Goal: Information Seeking & Learning: Check status

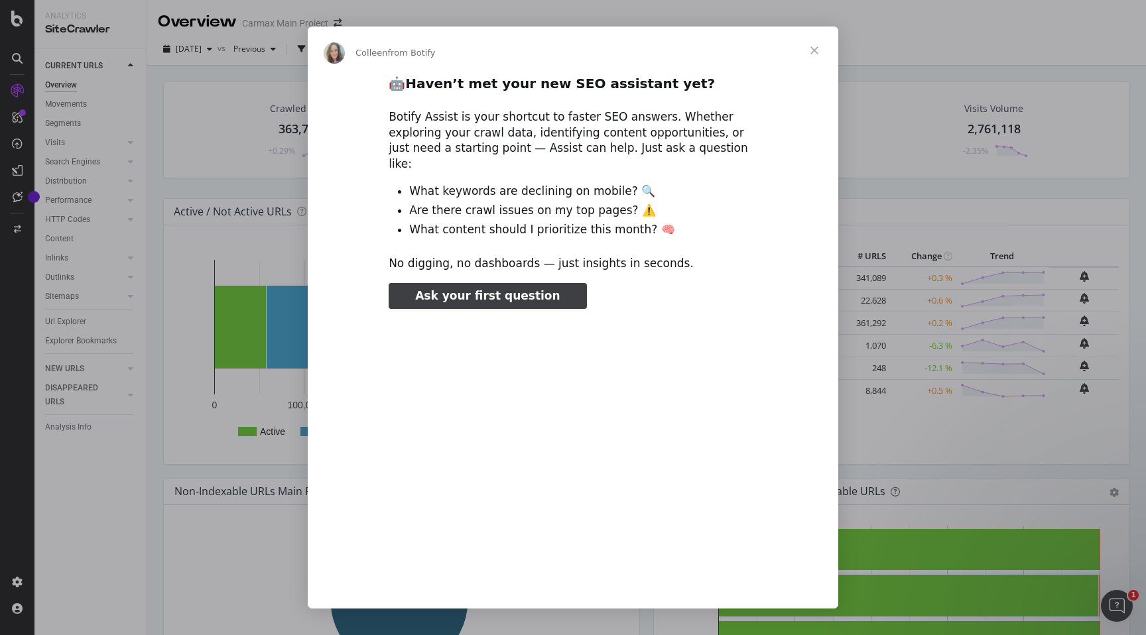
type input "1698748"
click at [817, 50] on span "Close" at bounding box center [815, 51] width 48 height 48
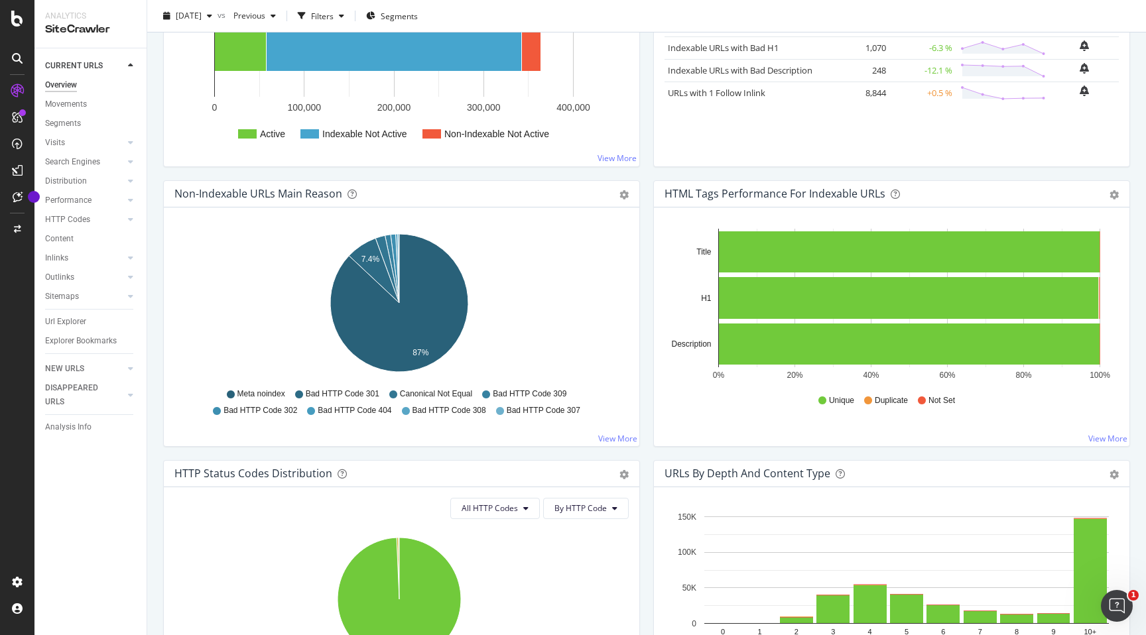
scroll to position [271, 0]
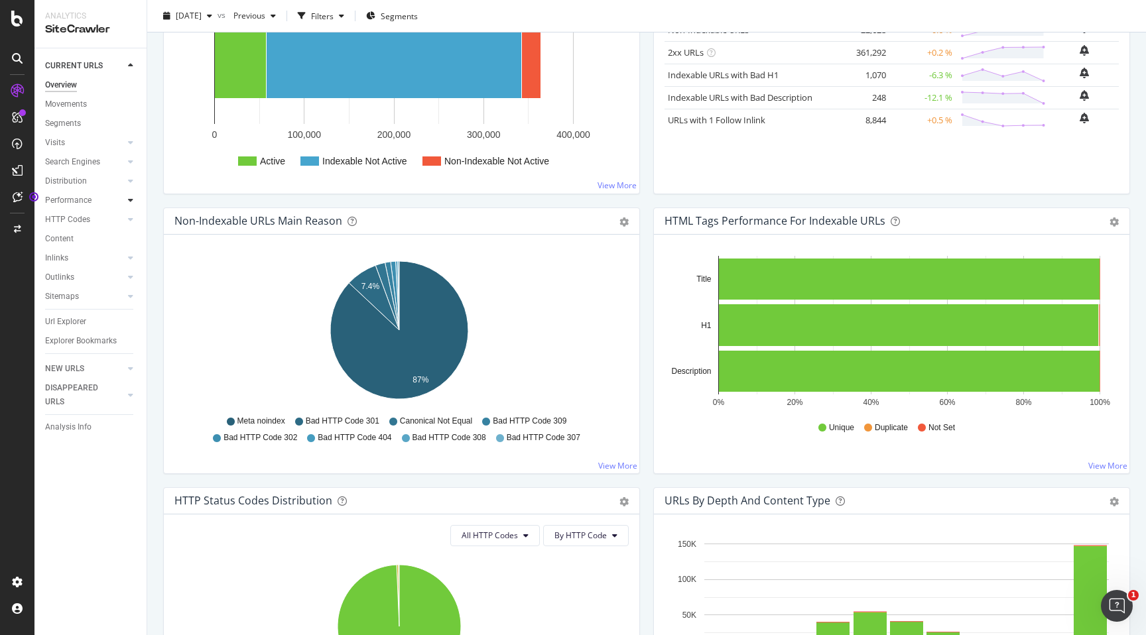
click at [128, 199] on icon at bounding box center [130, 200] width 5 height 8
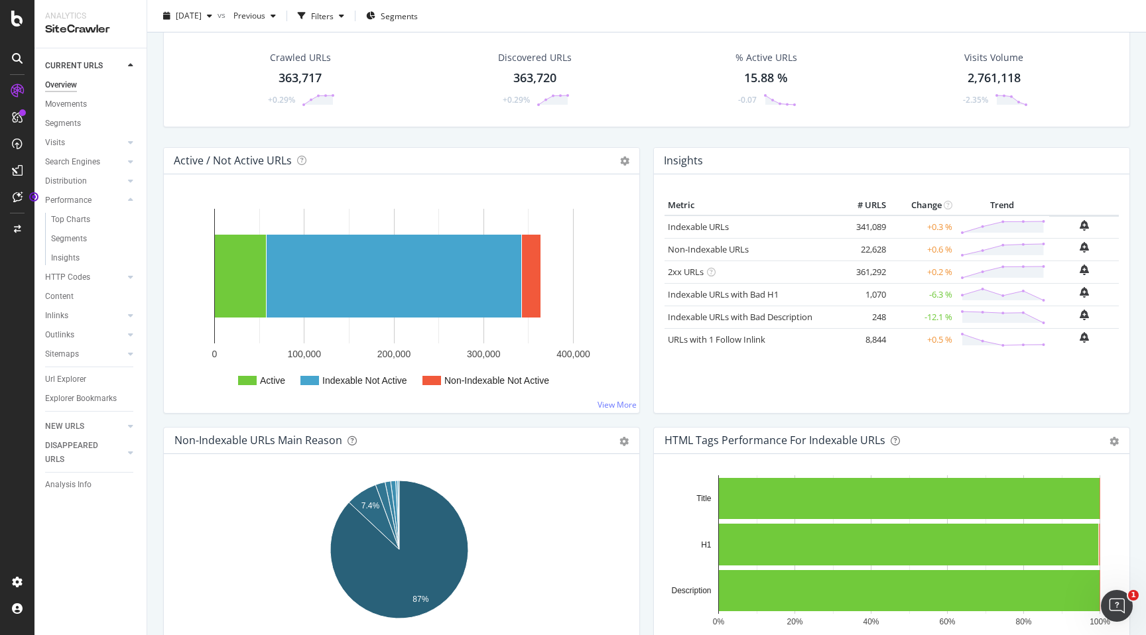
scroll to position [0, 0]
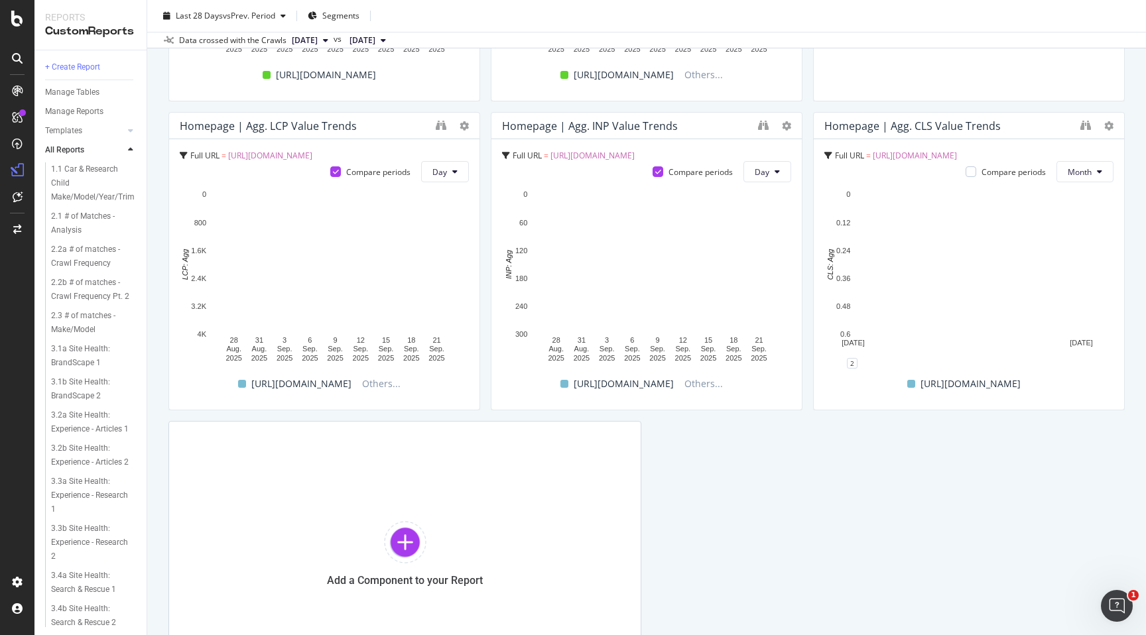
scroll to position [640, 0]
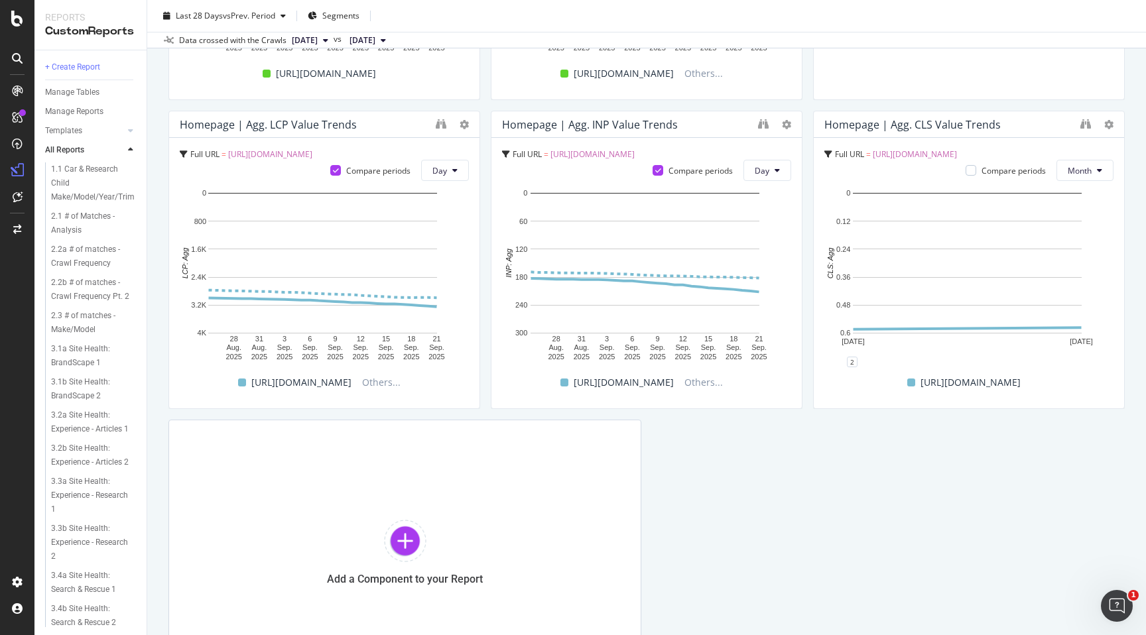
click at [903, 123] on div "Homepage | Agg. CLS Value Trends" at bounding box center [913, 124] width 176 height 13
click at [855, 120] on div "Homepage | Agg. CLS Value Trends" at bounding box center [913, 124] width 176 height 13
click at [890, 126] on div "Homepage | Agg. CLS Value Trends" at bounding box center [913, 124] width 176 height 13
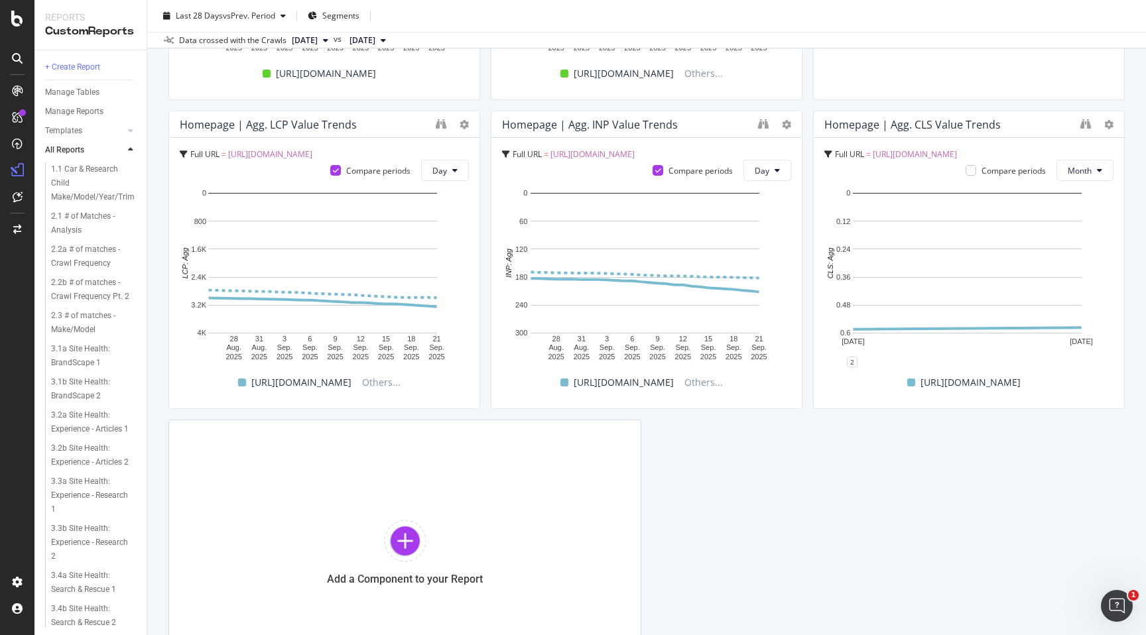
click at [905, 171] on div "Full URL = [URL][DOMAIN_NAME] Compare periods Month" at bounding box center [969, 165] width 289 height 33
click at [898, 123] on div "Homepage | Agg. CLS Value Trends" at bounding box center [913, 124] width 176 height 13
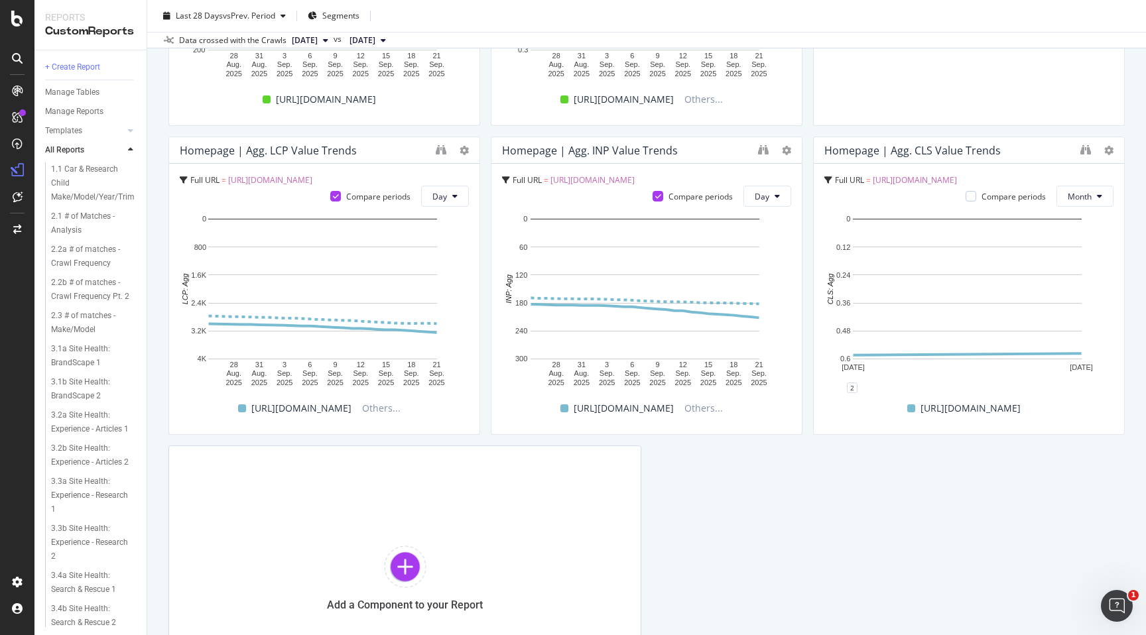
scroll to position [606, 0]
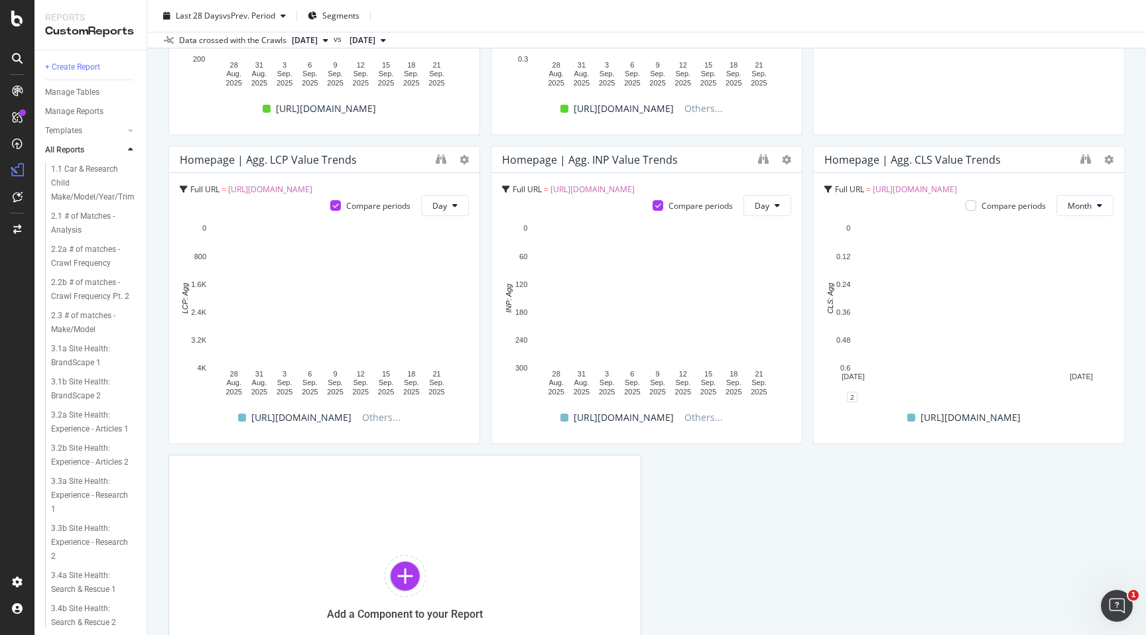
scroll to position [606, 0]
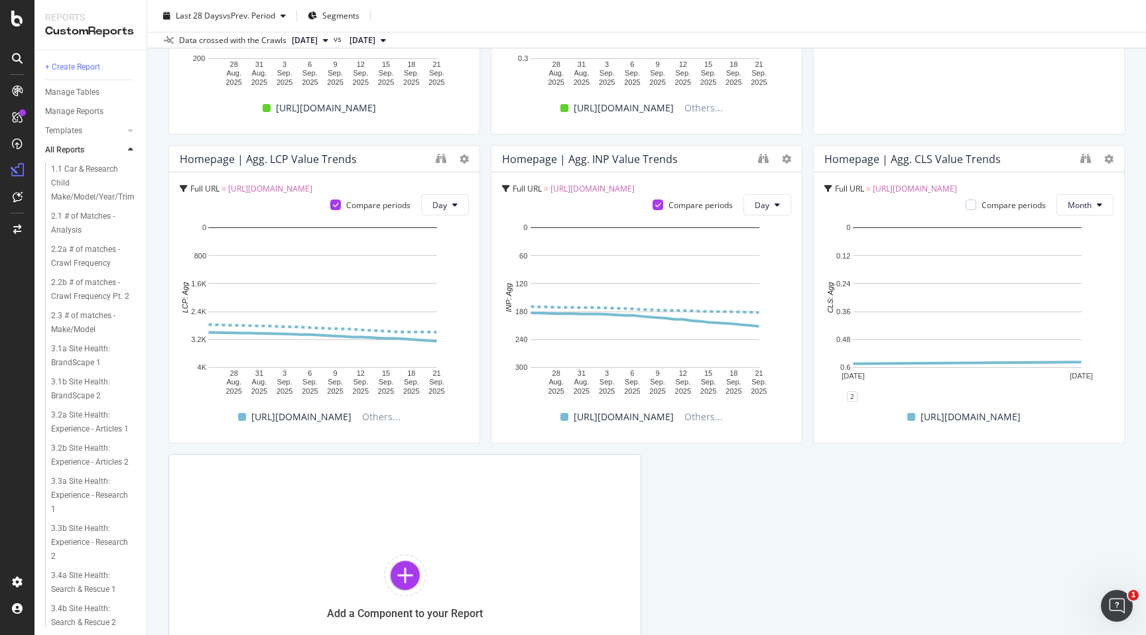
click at [931, 159] on div "Homepage | Agg. CLS Value Trends" at bounding box center [913, 159] width 176 height 13
click at [1081, 159] on icon "binoculars" at bounding box center [1086, 158] width 11 height 11
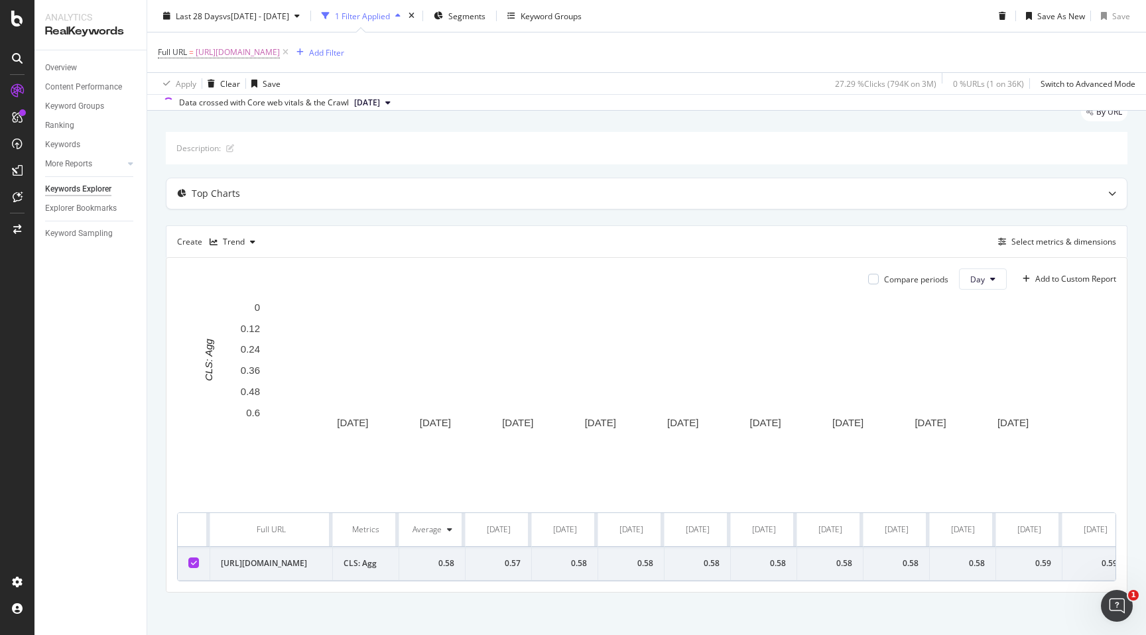
scroll to position [55, 0]
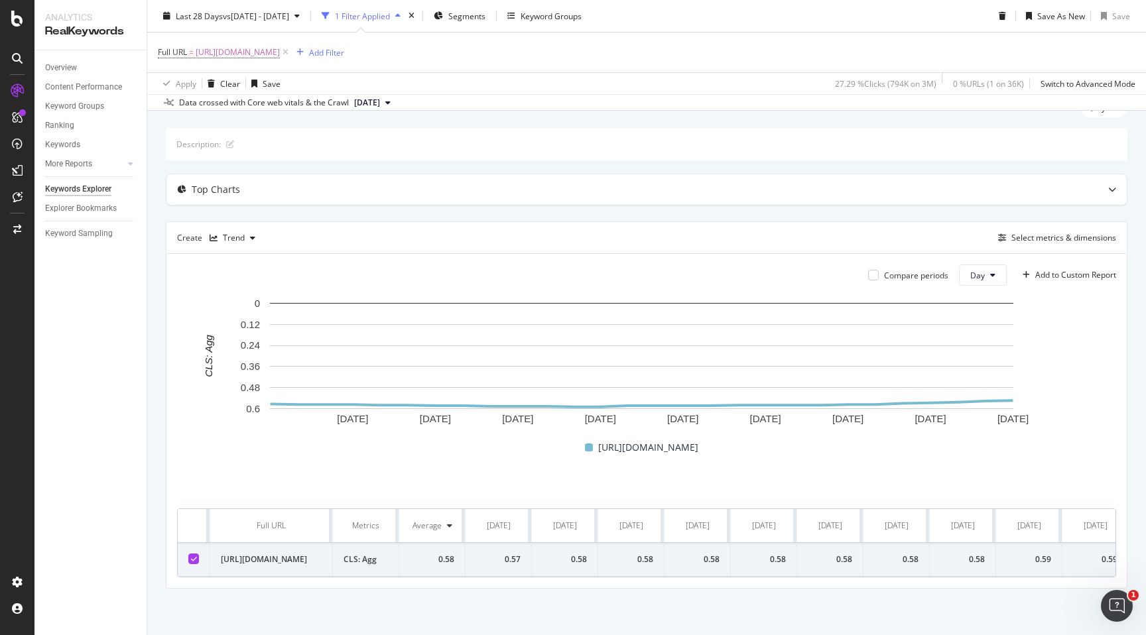
click at [379, 106] on span "2025 Sep. 14th" at bounding box center [367, 103] width 26 height 12
click at [452, 261] on div "Compare periods Day Add to Custom Report 24 Aug. 2025 27 Aug. 2025 30 Aug. 2025…" at bounding box center [646, 421] width 961 height 334
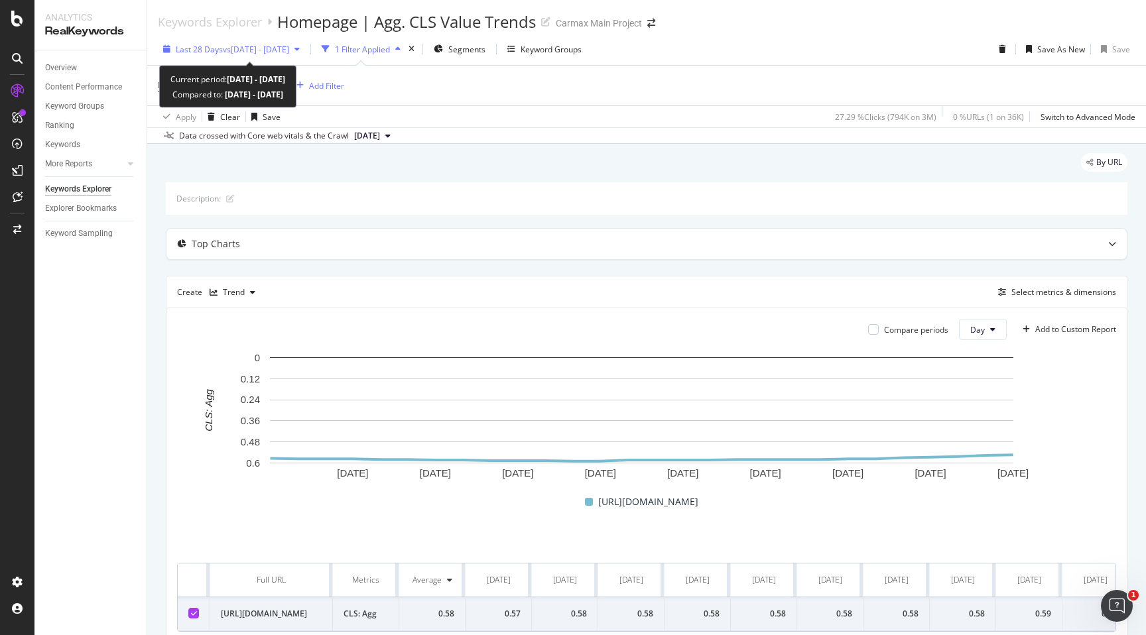
click at [289, 49] on span "vs 2025 Jul. 28th - Aug. 24th" at bounding box center [256, 49] width 66 height 11
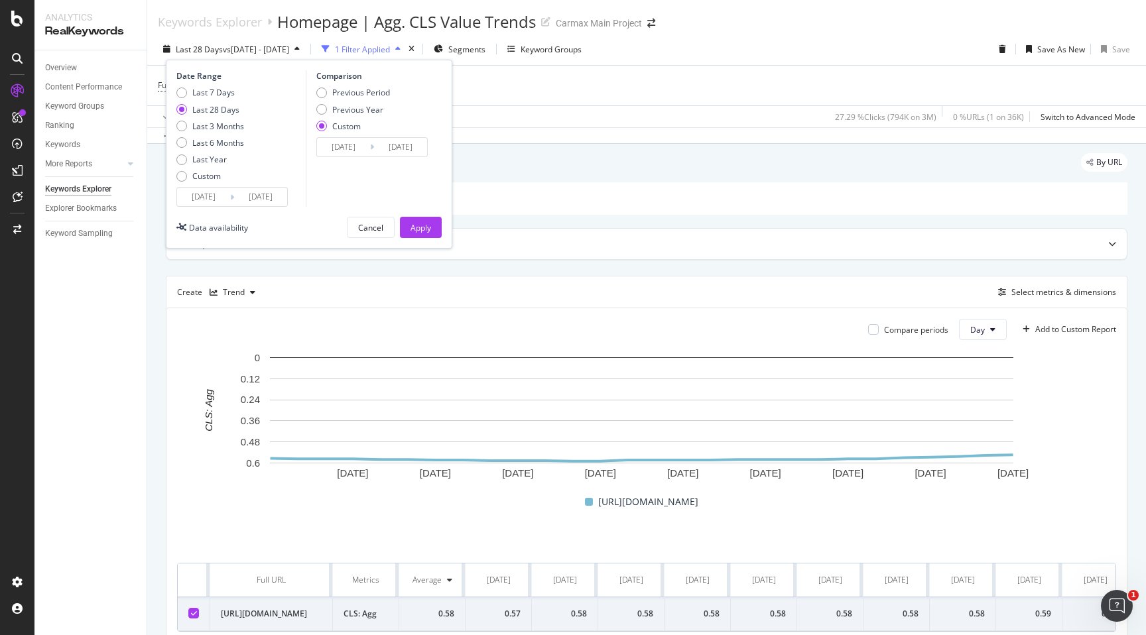
click at [277, 197] on input "2025/09/17" at bounding box center [260, 197] width 53 height 19
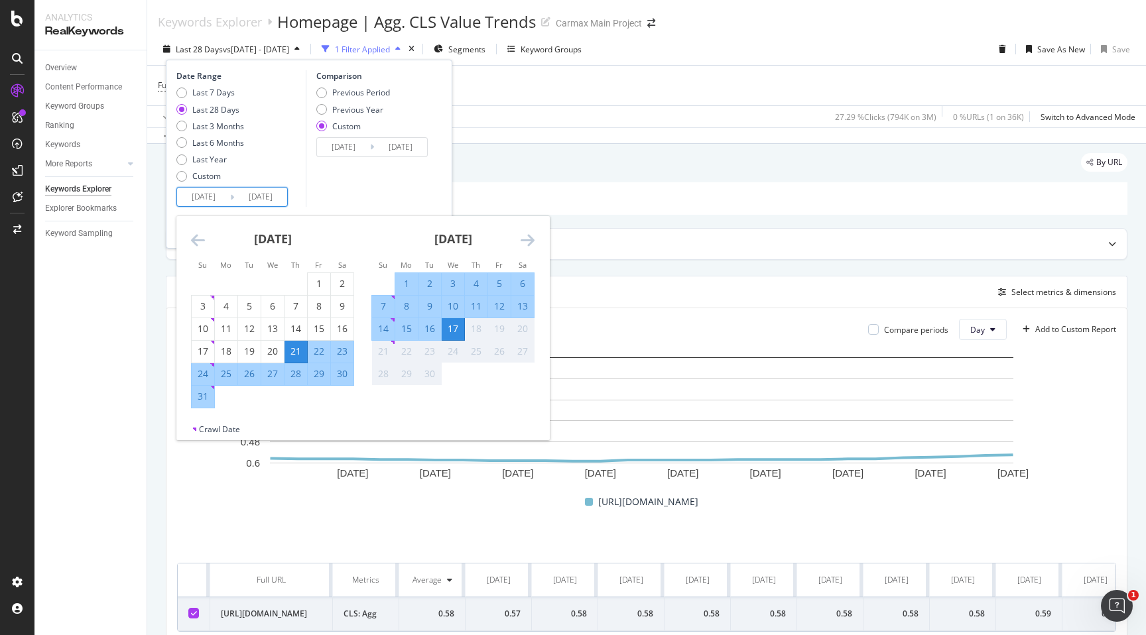
click at [752, 331] on div "Compare periods Day Add to Custom Report" at bounding box center [646, 329] width 939 height 21
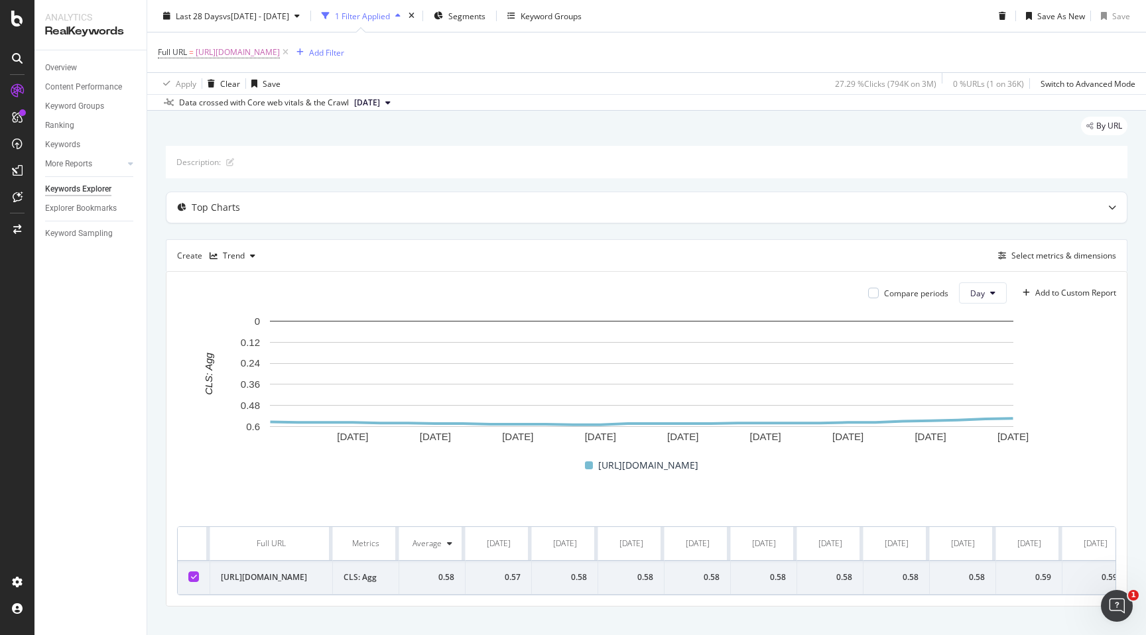
scroll to position [55, 0]
